Goal: Book appointment/travel/reservation

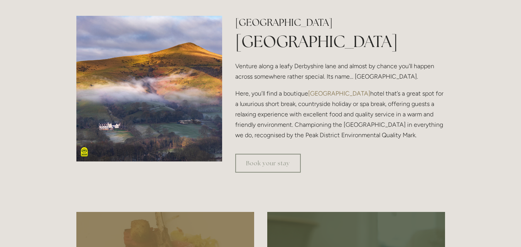
scroll to position [347, 0]
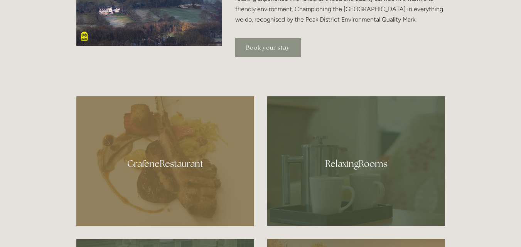
click at [244, 41] on link "Book your stay" at bounding box center [268, 47] width 66 height 19
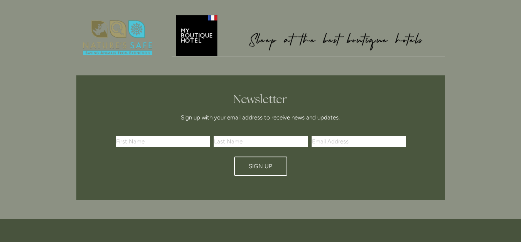
scroll to position [1351, 0]
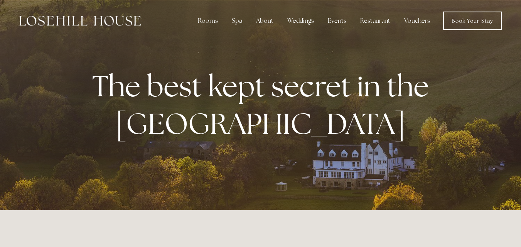
scroll to position [347, 0]
